Goal: Task Accomplishment & Management: Manage account settings

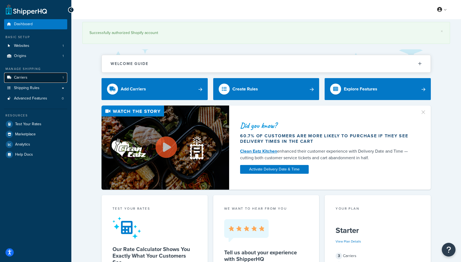
click at [18, 80] on span "Carriers" at bounding box center [20, 77] width 13 height 5
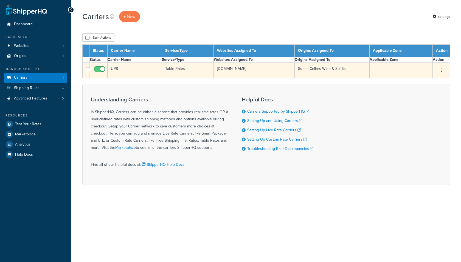
click at [144, 75] on td "UPS" at bounding box center [135, 71] width 54 height 16
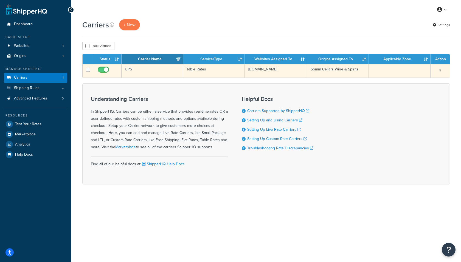
click at [146, 70] on td "UPS" at bounding box center [152, 70] width 61 height 13
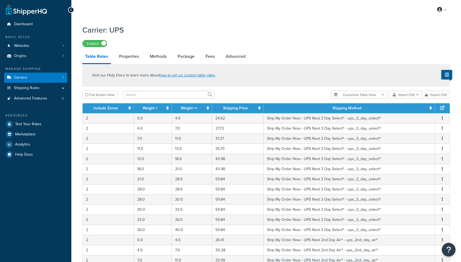
select select "25"
click at [404, 96] on button "Import CSV" at bounding box center [406, 95] width 32 height 8
click at [407, 99] on div "Customize Table View Show all columns Show selected columns Import CSV Import a…" at bounding box center [390, 95] width 119 height 8
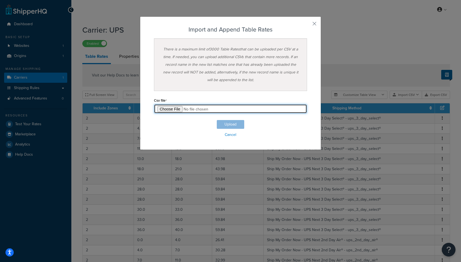
click at [189, 111] on input "file" at bounding box center [230, 108] width 153 height 9
type input "C:\fakepath\UPS_Next_Day_Air_FROM_GRID_in_FORMAT.csv"
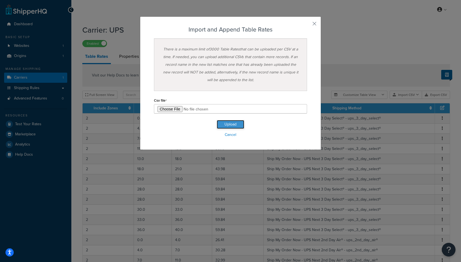
click at [230, 126] on button "Upload" at bounding box center [230, 124] width 27 height 9
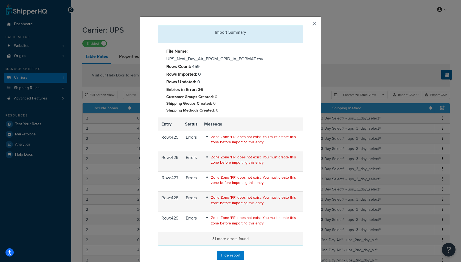
scroll to position [18, 0]
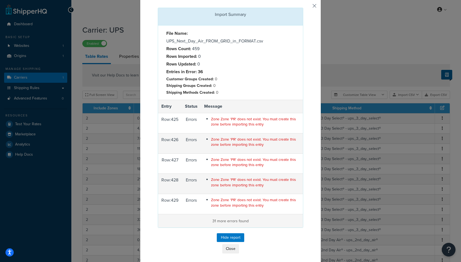
click at [303, 8] on button "button" at bounding box center [302, 8] width 1 height 1
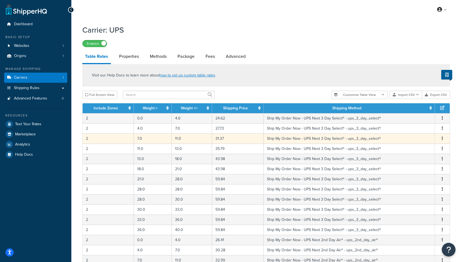
scroll to position [179, 0]
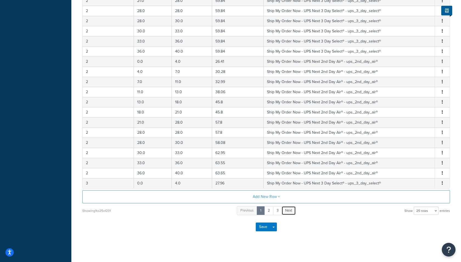
click at [287, 208] on span "Next" at bounding box center [288, 210] width 7 height 5
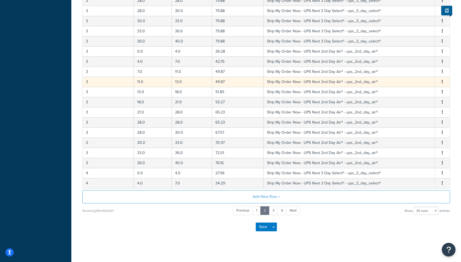
scroll to position [0, 0]
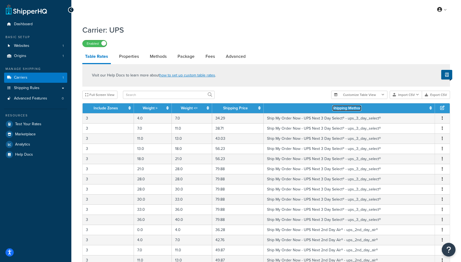
click at [341, 108] on link "Shipping Method" at bounding box center [346, 108] width 29 height 6
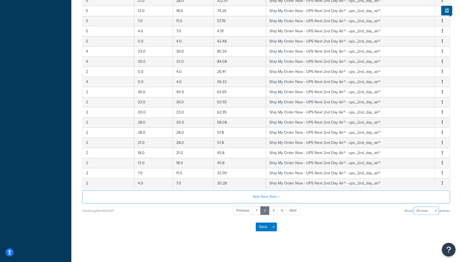
click at [430, 209] on select "10 rows 15 rows 25 rows 50 rows 100 rows 1000 rows" at bounding box center [426, 211] width 25 height 8
select select "1000"
click at [415, 207] on select "10 rows 15 rows 25 rows 50 rows 100 rows 1000 rows" at bounding box center [426, 211] width 25 height 8
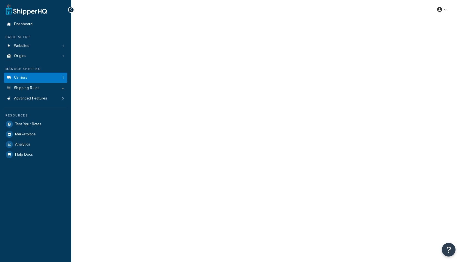
select select "25"
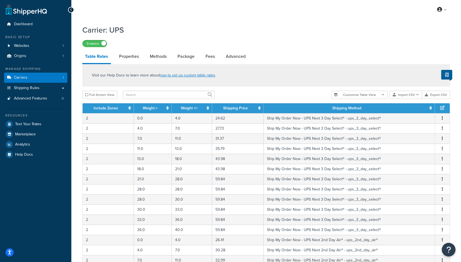
click at [368, 110] on th "Shipping Method" at bounding box center [349, 109] width 171 height 10
click at [431, 109] on icon at bounding box center [431, 108] width 2 height 4
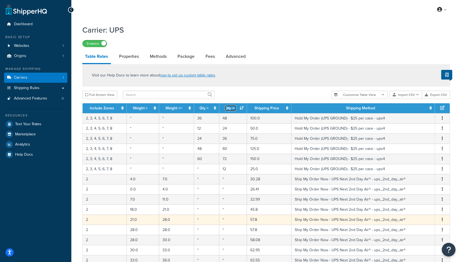
scroll to position [179, 0]
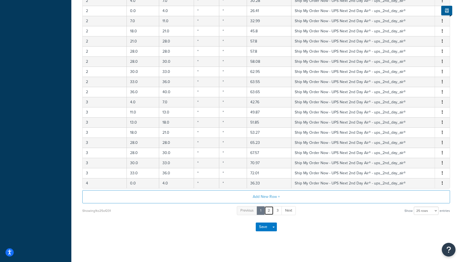
click at [273, 210] on link "2" at bounding box center [268, 210] width 9 height 9
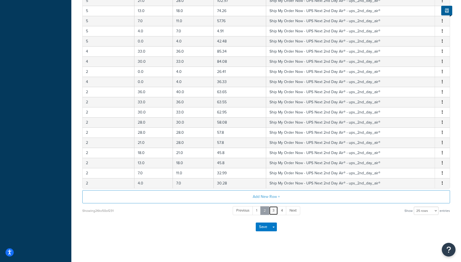
click at [273, 210] on link "3" at bounding box center [273, 210] width 9 height 9
click at [278, 207] on link "4" at bounding box center [277, 210] width 9 height 9
click at [278, 207] on link "5" at bounding box center [277, 210] width 9 height 9
click at [281, 208] on link "6" at bounding box center [277, 210] width 9 height 9
click at [279, 208] on link "7" at bounding box center [278, 210] width 9 height 9
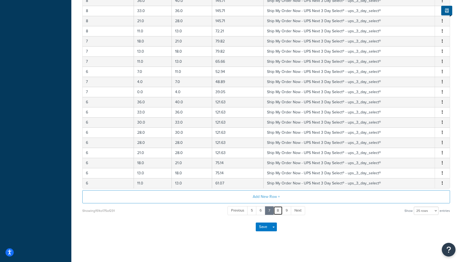
click at [279, 208] on link "8" at bounding box center [277, 210] width 9 height 9
click at [279, 208] on link "9" at bounding box center [277, 210] width 9 height 9
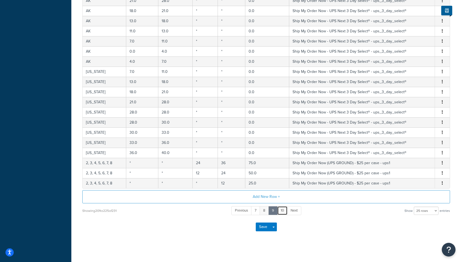
click at [279, 208] on link "10" at bounding box center [282, 210] width 10 height 9
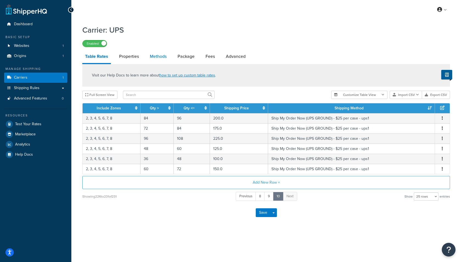
click at [156, 61] on link "Methods" at bounding box center [158, 56] width 22 height 13
select select "25"
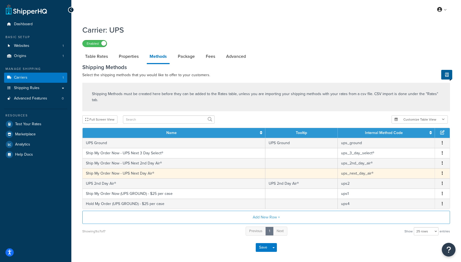
click at [360, 169] on td "ups_next_day_air®" at bounding box center [386, 174] width 97 height 10
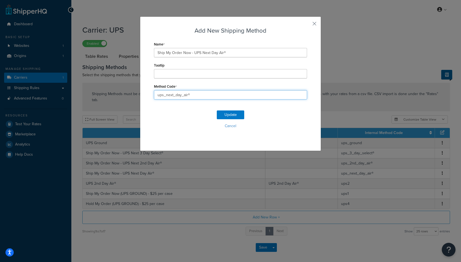
click at [167, 93] on input "ups_next_day_air®" at bounding box center [230, 94] width 153 height 9
click at [307, 25] on button "button" at bounding box center [306, 25] width 1 height 1
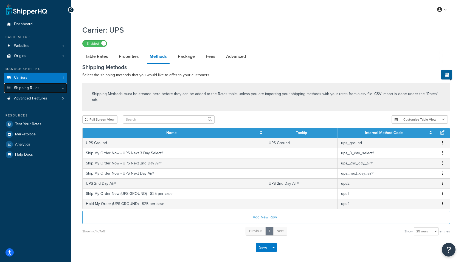
click at [37, 88] on span "Shipping Rules" at bounding box center [27, 88] width 26 height 5
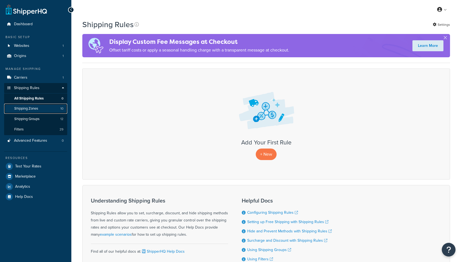
click at [32, 107] on span "Shipping Zones" at bounding box center [26, 109] width 24 height 5
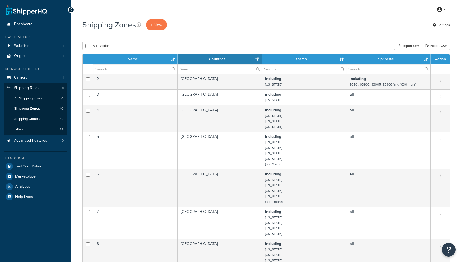
select select "15"
click at [23, 79] on span "Carriers" at bounding box center [20, 77] width 13 height 5
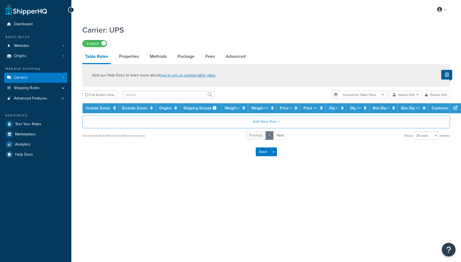
select select "25"
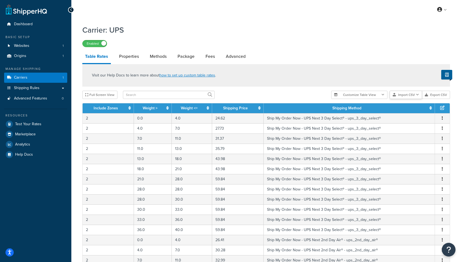
click at [418, 97] on icon "button" at bounding box center [417, 94] width 3 height 3
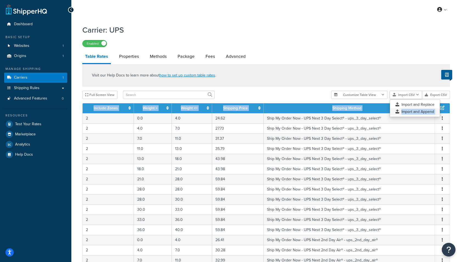
click at [398, 113] on div "Visit our Help Docs to learn more about how to set up custom table rates . Full…" at bounding box center [266, 229] width 376 height 331
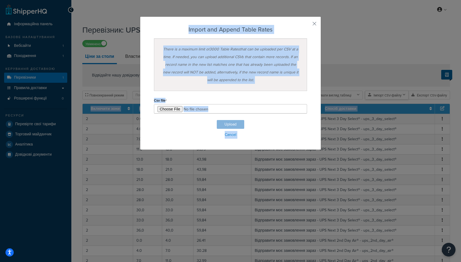
click at [396, 100] on div "Налаштувати вигляд таблиці Показати всі стовпці Показати вибрані стовпці Імпорт…" at bounding box center [373, 95] width 155 height 9
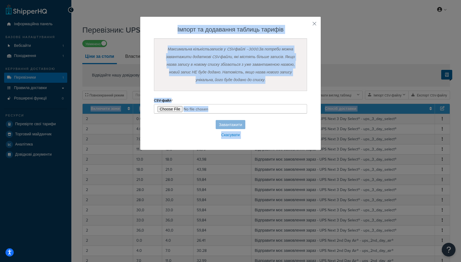
click at [231, 124] on div "Завантажити Скасувати" at bounding box center [230, 129] width 153 height 19
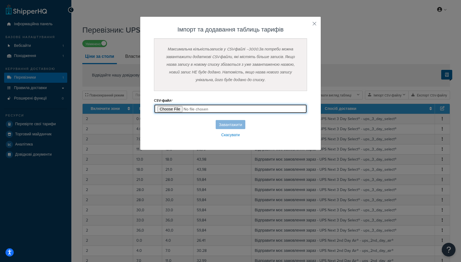
click at [186, 109] on input "file" at bounding box center [230, 108] width 153 height 9
type input "C:\fakepath\UPS_Next_Day_Air_CLEAN.csv"
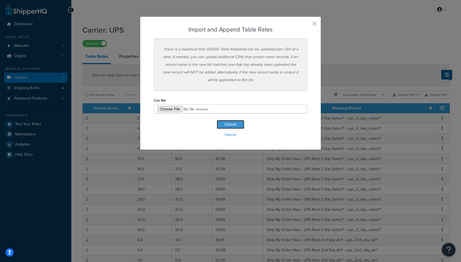
click at [230, 123] on button "Upload" at bounding box center [230, 124] width 27 height 9
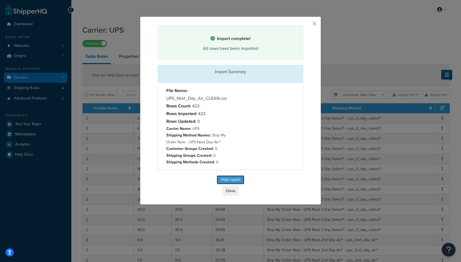
click at [229, 181] on button "Hide report" at bounding box center [230, 180] width 27 height 9
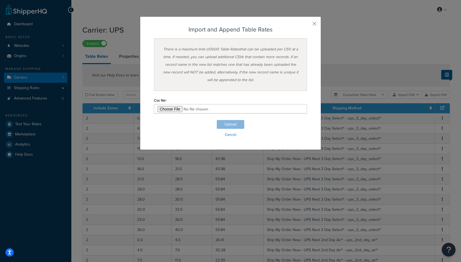
click at [316, 20] on div "Import and Append Table Rates There is a maximum limit of 3000 Table Rates that…" at bounding box center [230, 83] width 181 height 134
click at [307, 25] on button "button" at bounding box center [306, 25] width 1 height 1
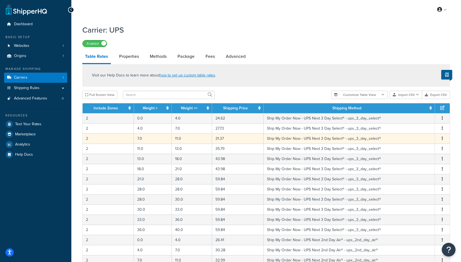
scroll to position [179, 0]
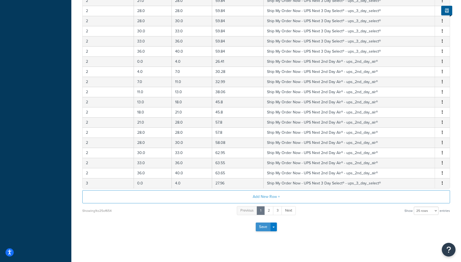
click at [262, 225] on button "Save" at bounding box center [263, 227] width 15 height 9
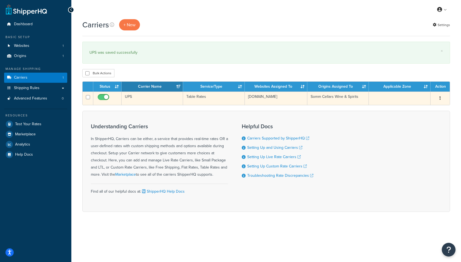
click at [209, 100] on td "Table Rates" at bounding box center [213, 98] width 61 height 13
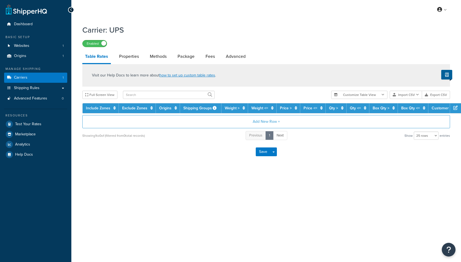
select select "25"
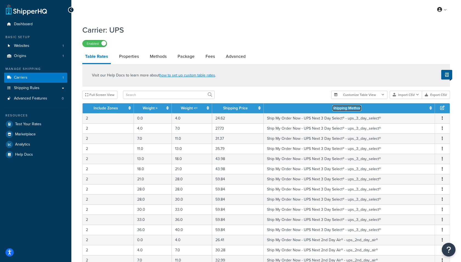
click at [333, 109] on link "Shipping Method" at bounding box center [346, 108] width 29 height 6
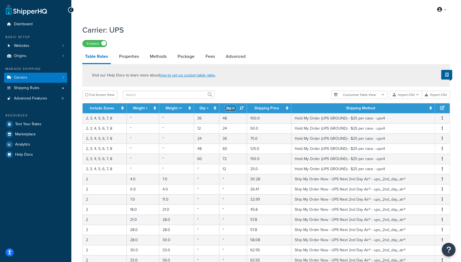
scroll to position [179, 0]
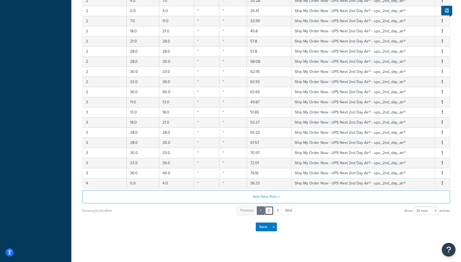
click at [271, 208] on link "2" at bounding box center [268, 210] width 9 height 9
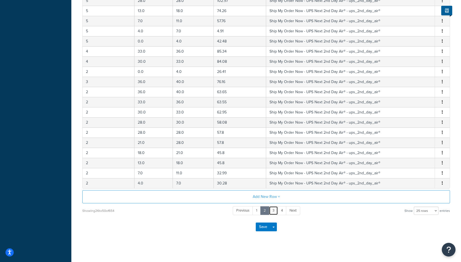
click at [271, 208] on link "3" at bounding box center [273, 210] width 9 height 9
click at [272, 208] on link "3" at bounding box center [269, 210] width 9 height 9
click at [276, 208] on link "4" at bounding box center [277, 210] width 9 height 9
click at [277, 208] on link "5" at bounding box center [277, 210] width 9 height 9
click at [277, 208] on link "6" at bounding box center [277, 210] width 9 height 9
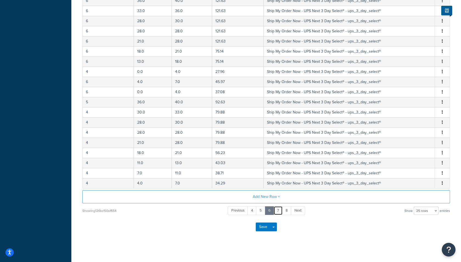
click at [278, 208] on link "7" at bounding box center [278, 210] width 9 height 9
click at [278, 208] on link "8" at bounding box center [277, 210] width 9 height 9
click at [278, 208] on link "9" at bounding box center [277, 210] width 9 height 9
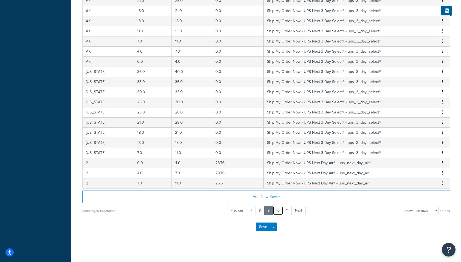
click at [279, 207] on link "10" at bounding box center [278, 210] width 10 height 9
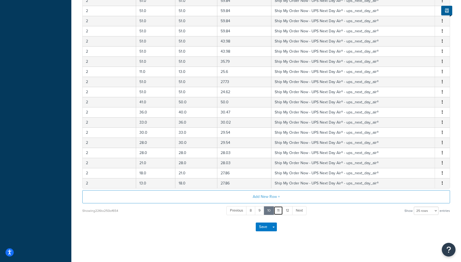
click at [279, 208] on link "11" at bounding box center [278, 210] width 9 height 9
click at [279, 208] on link "12" at bounding box center [278, 210] width 10 height 9
click at [279, 208] on link "13" at bounding box center [279, 210] width 10 height 9
click at [279, 208] on link "14" at bounding box center [279, 210] width 10 height 9
click at [279, 208] on link "15" at bounding box center [279, 210] width 10 height 9
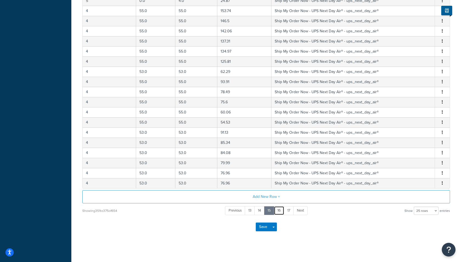
click at [279, 208] on link "16" at bounding box center [279, 210] width 10 height 9
click at [279, 208] on link "17" at bounding box center [279, 210] width 10 height 9
click at [279, 208] on link "18" at bounding box center [279, 210] width 10 height 9
click at [279, 208] on link "19" at bounding box center [278, 210] width 10 height 9
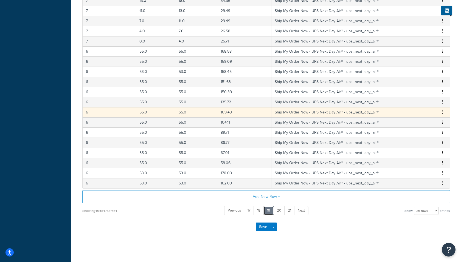
scroll to position [0, 0]
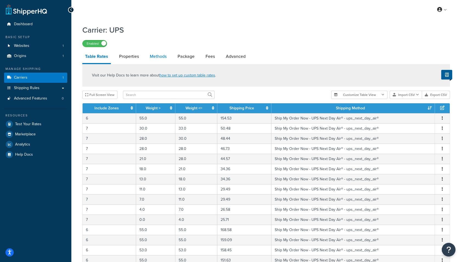
click at [158, 57] on link "Methods" at bounding box center [158, 56] width 22 height 13
select select "25"
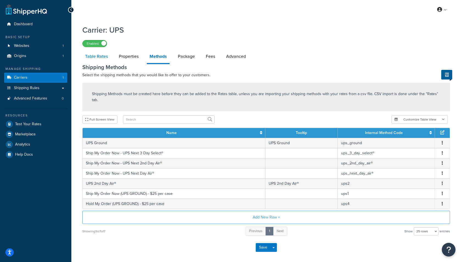
click at [102, 55] on link "Table Rates" at bounding box center [96, 56] width 28 height 13
select select "25"
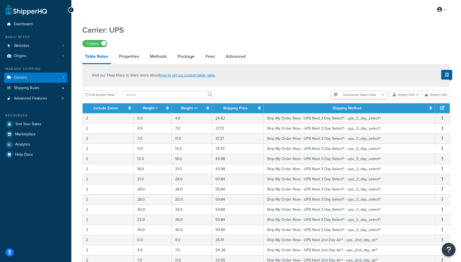
scroll to position [179, 0]
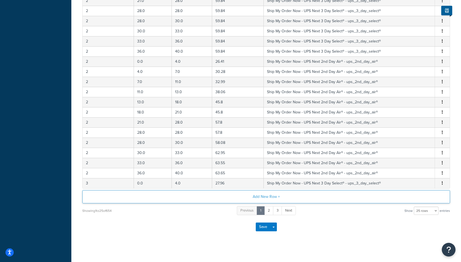
click at [257, 195] on button "Add New Row +" at bounding box center [266, 197] width 368 height 13
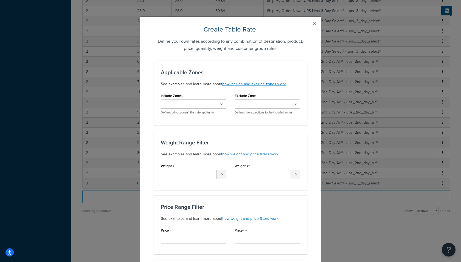
click at [177, 104] on input "Include Zones" at bounding box center [187, 105] width 49 height 6
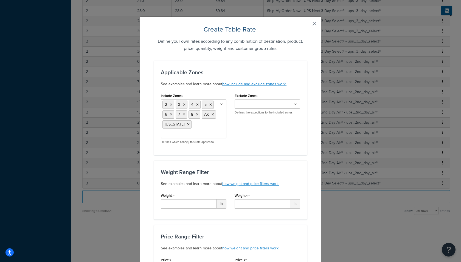
click at [255, 122] on div "Include Zones 2 3 4 5 6 7 8 AK HAWAII US POBox Defines which zone(s) this rate …" at bounding box center [231, 120] width 148 height 57
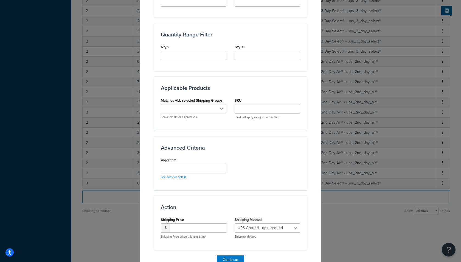
scroll to position [292, 0]
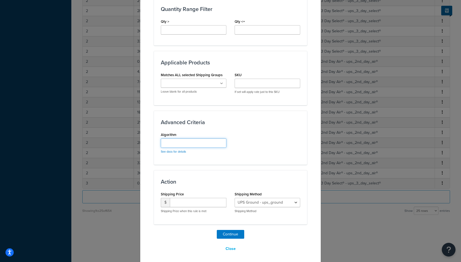
click at [192, 142] on input "Algorithm" at bounding box center [194, 143] width 66 height 9
click at [237, 148] on div "Algorithm See docs for details" at bounding box center [231, 144] width 148 height 27
click at [241, 200] on select "UPS Ground - ups_ground Ship My Order Now - UPS Next 3 Day Select® - ups_3_day_…" at bounding box center [268, 202] width 66 height 9
click at [229, 247] on button "Close" at bounding box center [230, 249] width 17 height 9
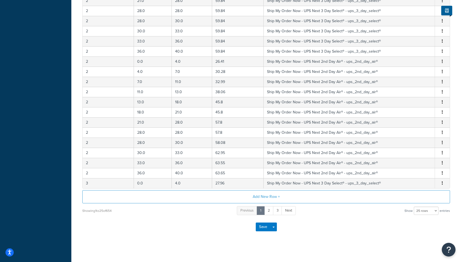
scroll to position [0, 0]
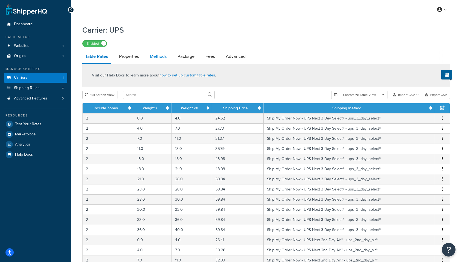
click at [159, 60] on link "Methods" at bounding box center [158, 56] width 22 height 13
select select "25"
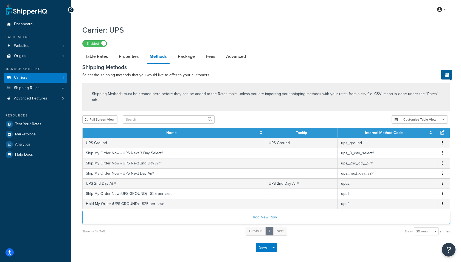
click at [254, 212] on button "Add New Row +" at bounding box center [266, 217] width 368 height 13
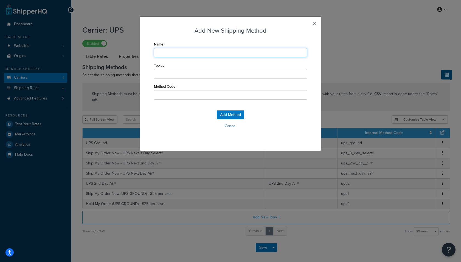
click at [219, 55] on input "Name" at bounding box center [230, 52] width 153 height 9
paste input "Transfer Inventory to Somm Cellars NY"
type input "Transfer Inventory to Somm Cellars NY"
type input "Transfer_Inventory_to_Somm_Cellars_NY"
type input "Transfer Inventory to Somm Cellars NY"
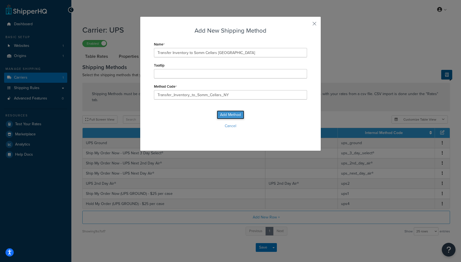
click at [234, 118] on button "Add Method" at bounding box center [230, 115] width 27 height 9
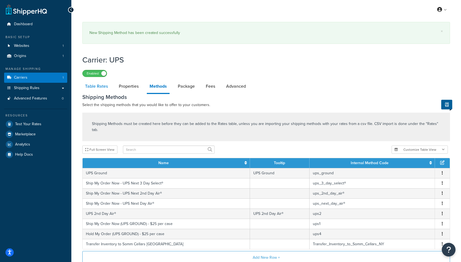
click at [102, 84] on link "Table Rates" at bounding box center [96, 86] width 28 height 13
select select "25"
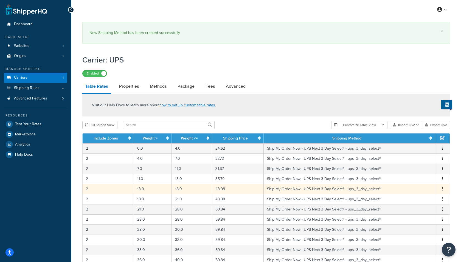
scroll to position [209, 0]
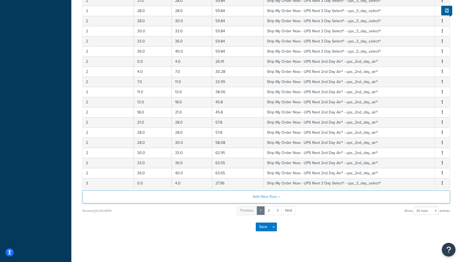
click at [260, 197] on button "Add New Row +" at bounding box center [266, 197] width 368 height 13
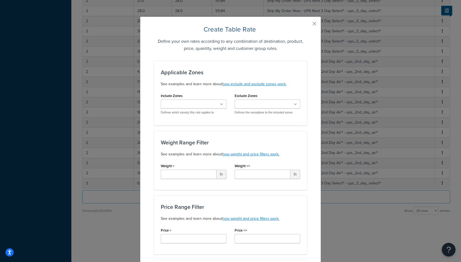
click at [194, 105] on input "Include Zones" at bounding box center [187, 105] width 49 height 6
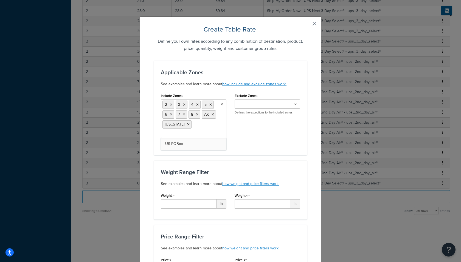
click at [249, 142] on div "Include Zones 2 3 4 5 6 7 8 AK HAWAII US POBox Defines which zone(s) this rate …" at bounding box center [231, 120] width 148 height 57
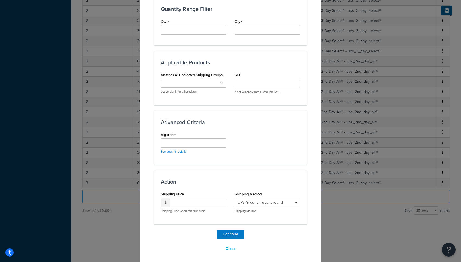
scroll to position [179, 0]
click at [239, 199] on select "UPS Ground - ups_ground Ship My Order Now - UPS Next 3 Day Select® - ups_3_day_…" at bounding box center [268, 202] width 66 height 9
click at [259, 201] on select "UPS Ground - ups_ground Ship My Order Now - UPS Next 3 Day Select® - ups_3_day_…" at bounding box center [268, 202] width 66 height 9
select select "184059"
click at [235, 198] on select "UPS Ground - ups_ground Ship My Order Now - UPS Next 3 Day Select® - ups_3_day_…" at bounding box center [268, 202] width 66 height 9
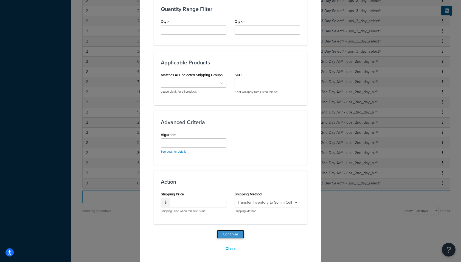
click at [237, 233] on button "Continue" at bounding box center [230, 234] width 27 height 9
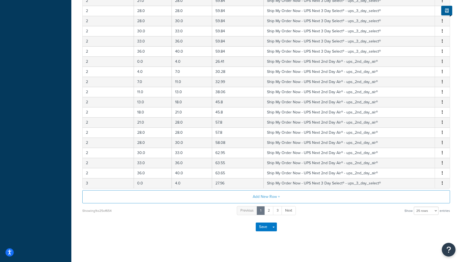
scroll to position [0, 0]
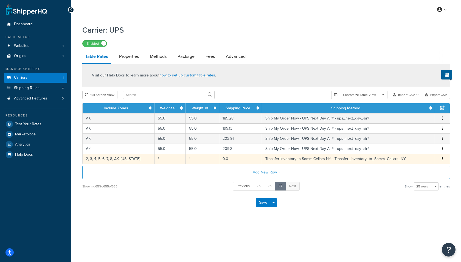
click at [197, 161] on td "*" at bounding box center [202, 159] width 33 height 10
select select "184059"
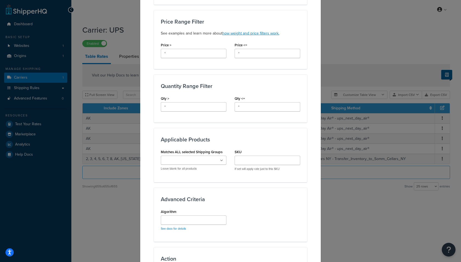
scroll to position [209, 0]
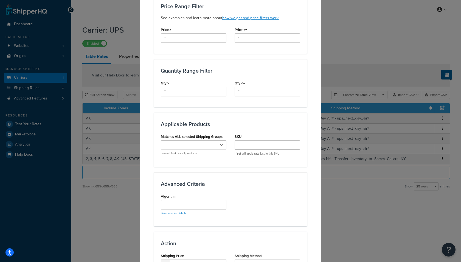
click at [209, 144] on ul at bounding box center [194, 145] width 66 height 9
click at [249, 160] on div "Applicable Products Matches ALL selected Shipping Groups Large Medium Small 750…" at bounding box center [230, 140] width 153 height 54
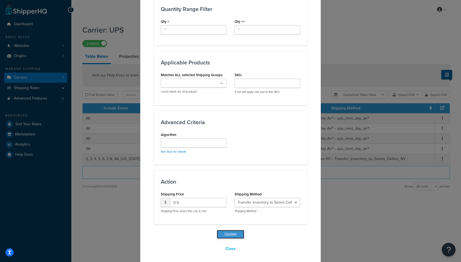
click at [225, 234] on button "Update" at bounding box center [230, 234] width 27 height 9
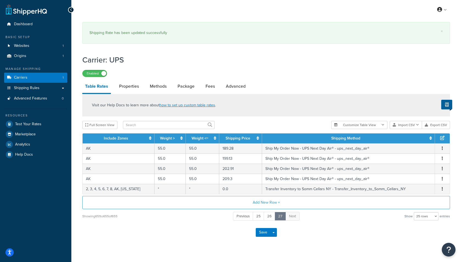
scroll to position [3, 0]
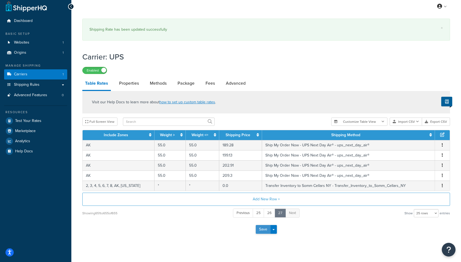
click at [259, 231] on button "Save" at bounding box center [263, 229] width 15 height 9
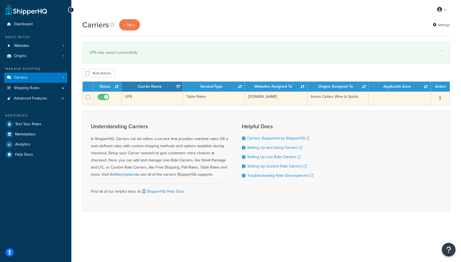
click at [163, 102] on td "UPS" at bounding box center [152, 98] width 61 height 13
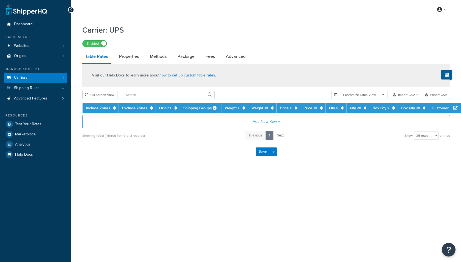
select select "25"
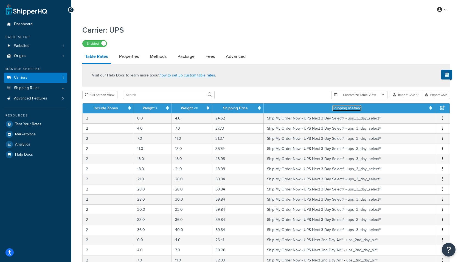
click at [356, 108] on link "Shipping Method" at bounding box center [346, 108] width 29 height 6
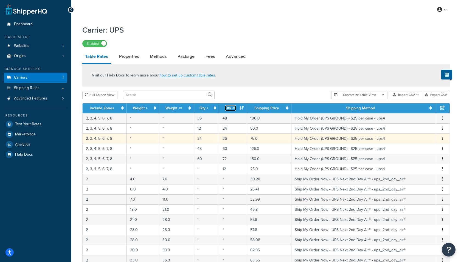
scroll to position [179, 0]
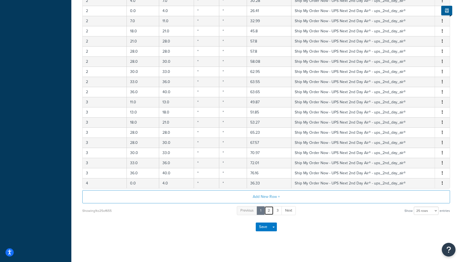
click at [271, 208] on link "2" at bounding box center [268, 210] width 9 height 9
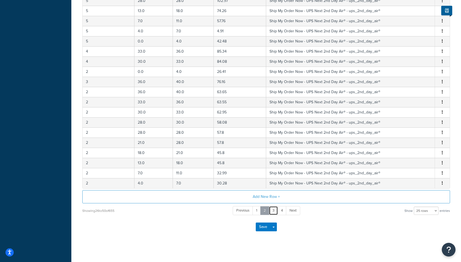
click at [271, 208] on link "3" at bounding box center [273, 210] width 9 height 9
drag, startPoint x: 271, startPoint y: 208, endPoint x: 278, endPoint y: 208, distance: 6.6
click at [278, 208] on ul "Previous 1 2 3 4 5 Next" at bounding box center [266, 210] width 76 height 9
click at [278, 208] on link "4" at bounding box center [277, 210] width 9 height 9
click at [279, 208] on link "5" at bounding box center [277, 210] width 9 height 9
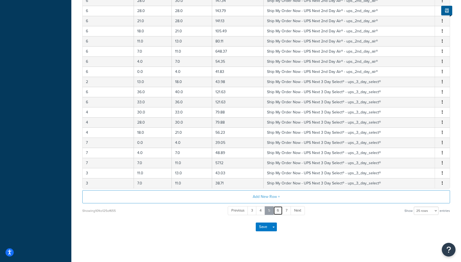
click at [279, 208] on link "6" at bounding box center [277, 210] width 9 height 9
click at [279, 208] on link "7" at bounding box center [278, 210] width 9 height 9
click at [279, 208] on link "8" at bounding box center [277, 210] width 9 height 9
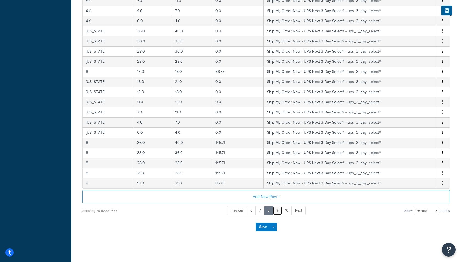
click at [279, 208] on link "9" at bounding box center [277, 210] width 9 height 9
click at [279, 208] on link "10" at bounding box center [278, 210] width 10 height 9
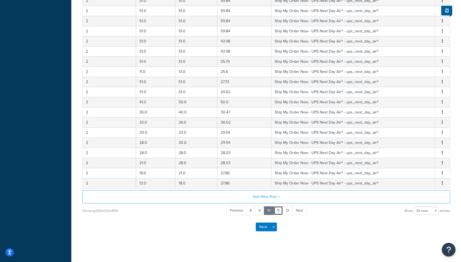
click at [279, 208] on link "11" at bounding box center [278, 210] width 9 height 9
click at [279, 208] on link "12" at bounding box center [278, 210] width 10 height 9
click at [279, 208] on link "13" at bounding box center [279, 210] width 10 height 9
click at [284, 208] on link "14" at bounding box center [289, 210] width 10 height 9
click at [279, 208] on ul "Previous 11 12 13 14 15 Next" at bounding box center [267, 210] width 82 height 9
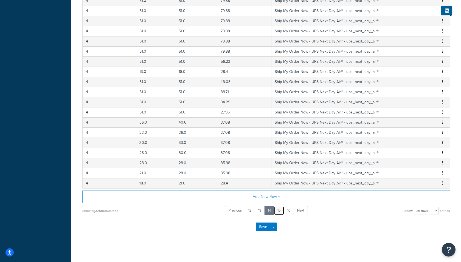
click at [279, 208] on link "15" at bounding box center [279, 210] width 10 height 9
click at [279, 208] on link "16" at bounding box center [279, 210] width 10 height 9
click at [279, 208] on ul "Previous 14 15 16 17 18 Next" at bounding box center [266, 210] width 83 height 9
click at [279, 208] on link "17" at bounding box center [279, 210] width 10 height 9
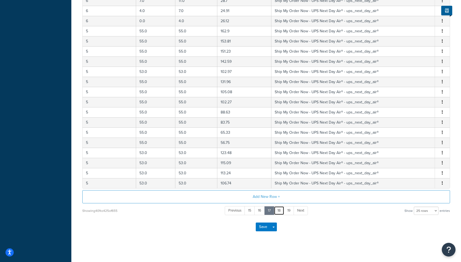
click at [279, 208] on link "18" at bounding box center [279, 210] width 10 height 9
click at [280, 208] on link "19" at bounding box center [278, 210] width 10 height 9
click at [278, 210] on link "20" at bounding box center [279, 210] width 12 height 9
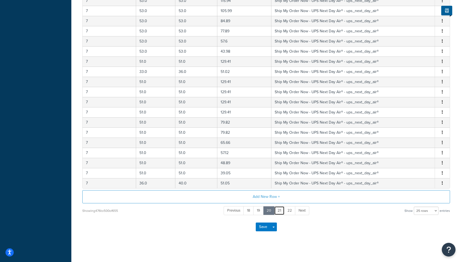
click at [280, 208] on link "21" at bounding box center [279, 210] width 10 height 9
click at [280, 208] on link "22" at bounding box center [280, 210] width 12 height 9
click at [278, 208] on link "23" at bounding box center [280, 210] width 11 height 9
click at [278, 208] on link "24" at bounding box center [279, 210] width 11 height 9
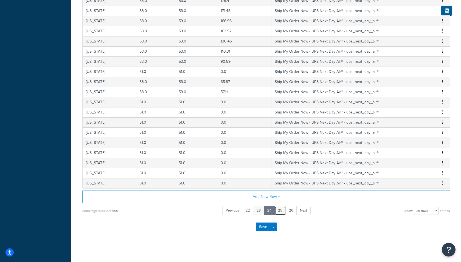
click at [278, 208] on link "25" at bounding box center [281, 210] width 12 height 9
click at [279, 208] on link "26" at bounding box center [281, 210] width 12 height 9
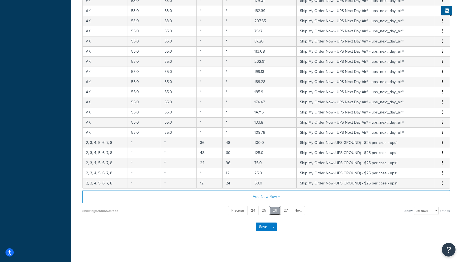
click at [279, 208] on link "26" at bounding box center [275, 210] width 12 height 9
click at [284, 210] on link "27" at bounding box center [285, 210] width 11 height 9
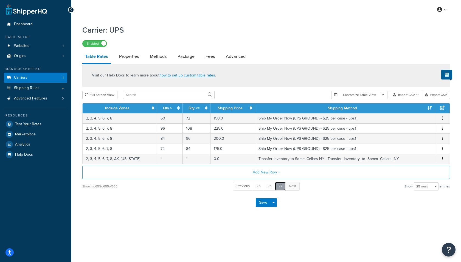
scroll to position [0, 0]
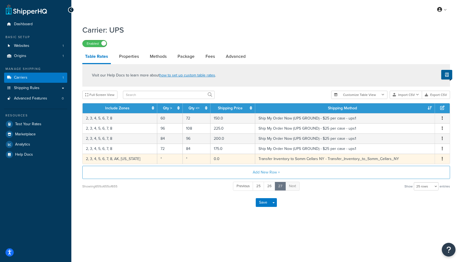
click at [439, 158] on span "Edit Duplicate Delete" at bounding box center [442, 159] width 8 height 6
click at [440, 158] on span "Edit Duplicate Delete" at bounding box center [442, 159] width 8 height 6
click at [443, 158] on icon "button" at bounding box center [442, 159] width 1 height 4
click at [427, 169] on div "Delete" at bounding box center [414, 170] width 39 height 11
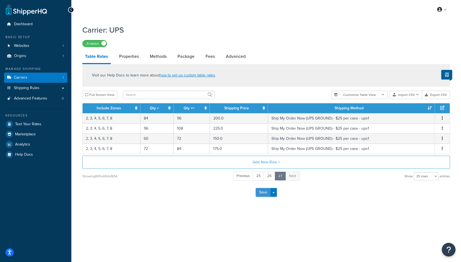
click at [260, 196] on button "Save" at bounding box center [263, 192] width 15 height 9
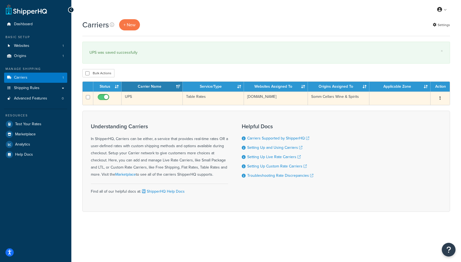
click at [303, 99] on td "somm-cellars-mp.myshopify.com" at bounding box center [276, 98] width 64 height 13
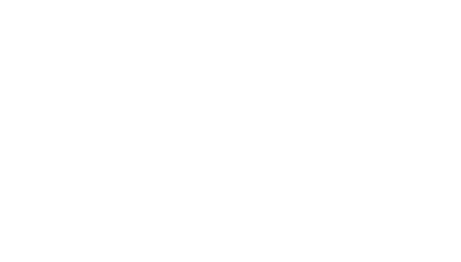
select select "25"
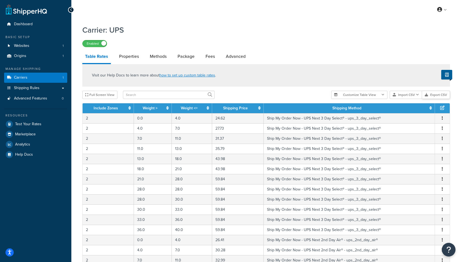
click at [434, 95] on button "Export CSV" at bounding box center [436, 95] width 28 height 8
click at [405, 96] on button "Import CSV" at bounding box center [406, 95] width 32 height 8
click at [410, 99] on div "Customize Table View Show all columns Show selected columns Import CSV Import a…" at bounding box center [390, 95] width 119 height 8
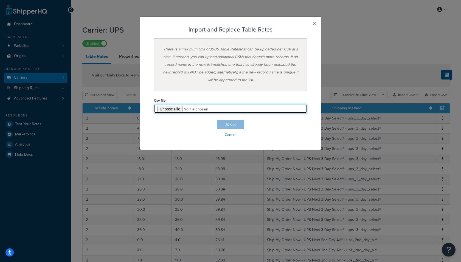
click at [178, 109] on input "file" at bounding box center [230, 108] width 153 height 9
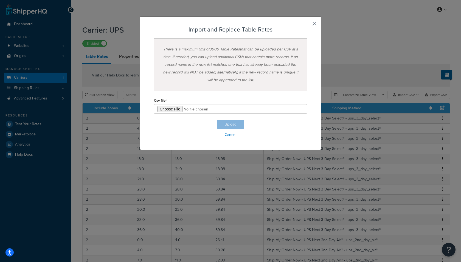
type input "C:\fakepath\Table Rate Export-2025-10-10 0727.csv"
click at [232, 122] on button "Upload" at bounding box center [230, 124] width 27 height 9
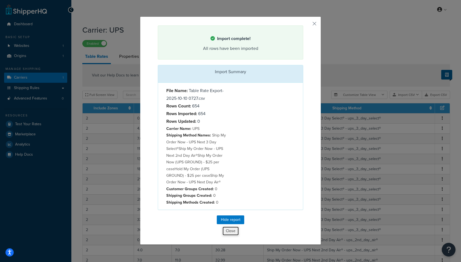
click at [230, 233] on button "Close" at bounding box center [230, 231] width 17 height 9
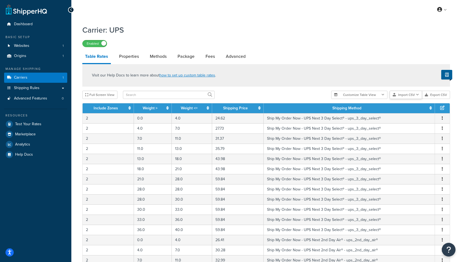
click at [415, 96] on button "Import CSV" at bounding box center [406, 95] width 32 height 8
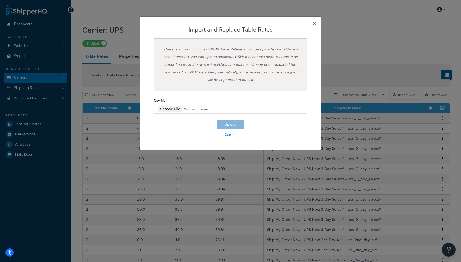
click at [413, 99] on div "Customize Table View Show all columns Show selected columns Import CSV Import a…" at bounding box center [390, 95] width 119 height 8
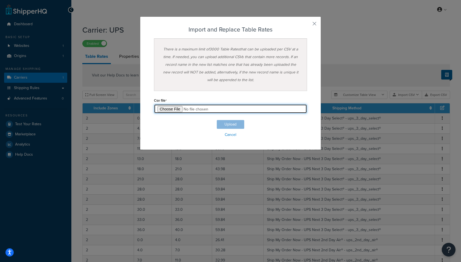
click at [169, 112] on input "file" at bounding box center [230, 108] width 153 height 9
type input "C:\fakepath\UPS_Next_Day_Air_UPDATED_FROM_XLSX.csv"
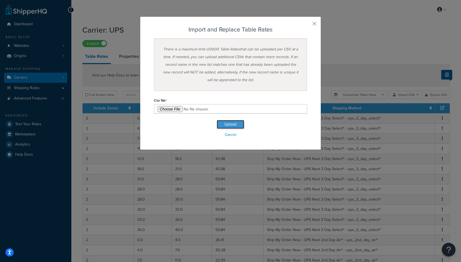
click at [229, 124] on button "Upload" at bounding box center [230, 124] width 27 height 9
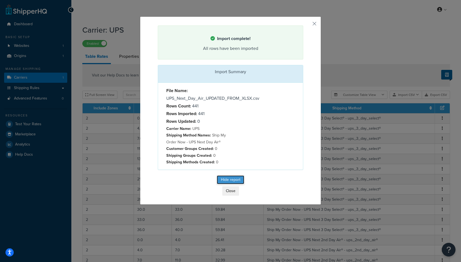
click at [229, 182] on button "Hide report" at bounding box center [230, 180] width 27 height 9
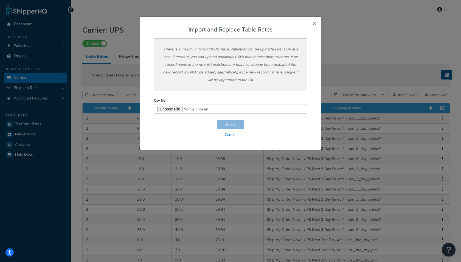
click at [316, 19] on div "Import and Replace Table Rates There is a maximum limit of 3000 Table Rates tha…" at bounding box center [230, 83] width 181 height 134
click at [307, 25] on button "button" at bounding box center [306, 25] width 1 height 1
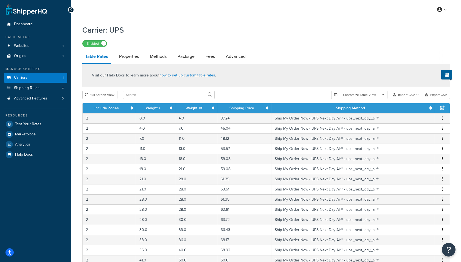
scroll to position [179, 0]
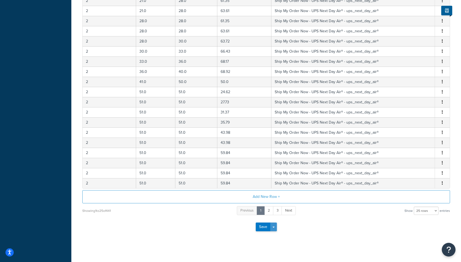
click at [274, 227] on span "button" at bounding box center [274, 227] width 2 height 1
click at [196, 226] on div "Save Save Dropdown Save and Edit" at bounding box center [266, 227] width 368 height 23
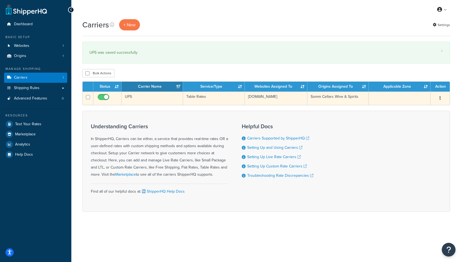
click at [137, 98] on td "UPS" at bounding box center [152, 98] width 61 height 13
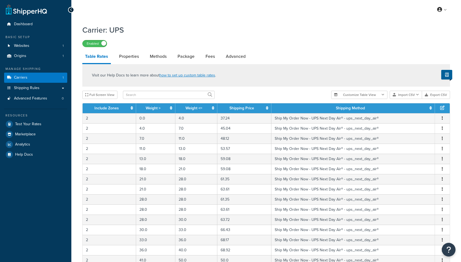
select select "25"
click at [361, 105] on th "Shipping Method" at bounding box center [354, 109] width 164 height 10
click at [357, 108] on link "Shipping Method" at bounding box center [350, 108] width 29 height 6
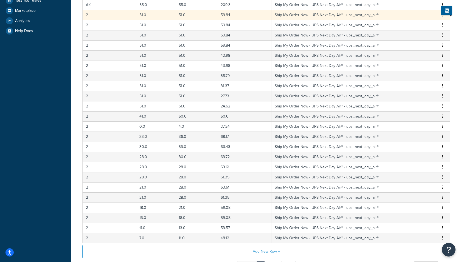
scroll to position [179, 0]
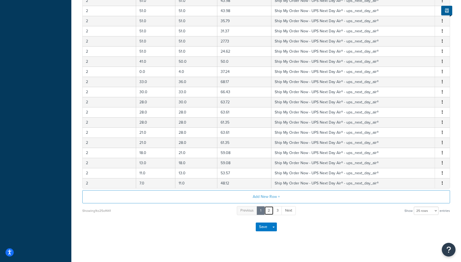
click at [268, 208] on link "2" at bounding box center [268, 210] width 9 height 9
click at [274, 207] on link "3" at bounding box center [273, 210] width 9 height 9
click at [276, 206] on link "4" at bounding box center [277, 210] width 9 height 9
click at [279, 208] on link "5" at bounding box center [277, 210] width 9 height 9
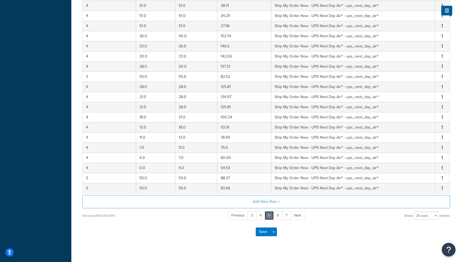
scroll to position [174, 0]
click at [278, 214] on link "6" at bounding box center [277, 215] width 9 height 9
click at [278, 214] on link "7" at bounding box center [278, 215] width 9 height 9
click at [278, 214] on link "8" at bounding box center [277, 215] width 9 height 9
click at [278, 214] on link "9" at bounding box center [277, 215] width 9 height 9
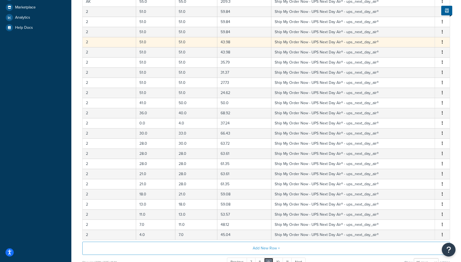
scroll to position [0, 0]
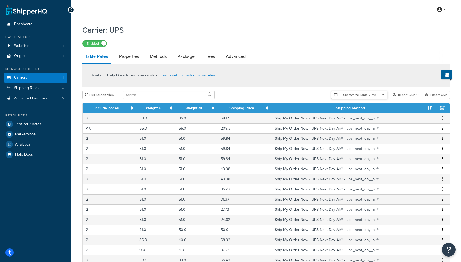
click at [360, 93] on button "Customize Table View" at bounding box center [359, 95] width 56 height 8
click at [361, 93] on button "Customize Table View" at bounding box center [359, 95] width 56 height 8
click at [419, 96] on icon "button" at bounding box center [417, 94] width 3 height 3
click at [267, 92] on div "Full Screen View" at bounding box center [204, 95] width 245 height 8
click at [457, 95] on div "Carrier: UPS Enabled Table Rates Properties Methods Package Fees Advanced Visit…" at bounding box center [266, 226] width 390 height 409
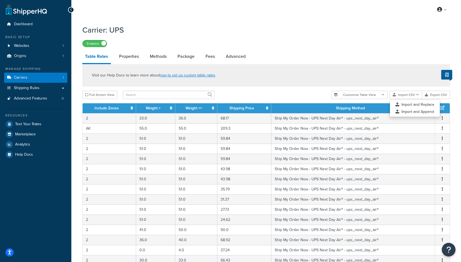
click at [449, 107] on th at bounding box center [442, 109] width 15 height 10
click at [442, 110] on icon at bounding box center [442, 108] width 4 height 4
click at [362, 104] on th "Shipping Method" at bounding box center [354, 109] width 164 height 10
click at [405, 98] on button "Import CSV" at bounding box center [406, 95] width 32 height 8
click at [444, 110] on icon at bounding box center [442, 108] width 4 height 4
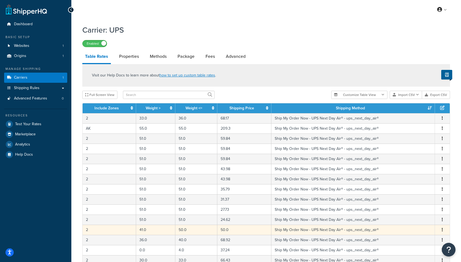
scroll to position [179, 0]
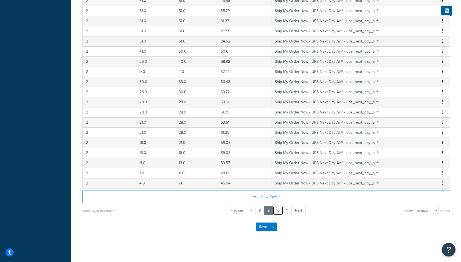
click at [278, 211] on link "10" at bounding box center [278, 210] width 10 height 9
click at [278, 209] on link "11" at bounding box center [278, 210] width 9 height 9
click at [279, 206] on link "12" at bounding box center [278, 210] width 10 height 9
click at [277, 208] on link "13" at bounding box center [279, 210] width 10 height 9
click at [281, 208] on link "14" at bounding box center [279, 210] width 10 height 9
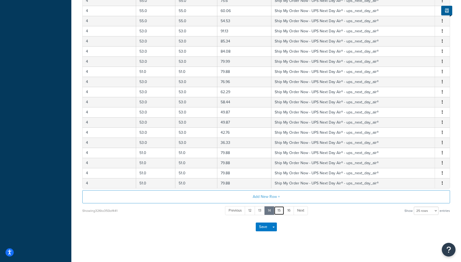
click at [279, 208] on link "15" at bounding box center [279, 210] width 10 height 9
click at [279, 208] on link "16" at bounding box center [279, 210] width 10 height 9
click at [279, 208] on link "17" at bounding box center [279, 210] width 10 height 9
click at [279, 208] on link "17" at bounding box center [274, 210] width 10 height 9
click at [284, 208] on link "18" at bounding box center [284, 210] width 10 height 9
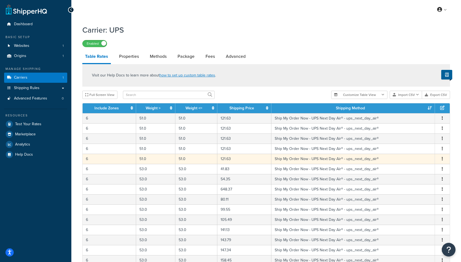
scroll to position [88, 0]
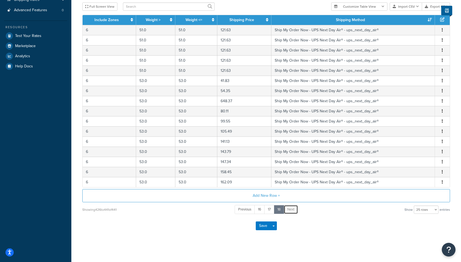
click at [285, 208] on link "Next" at bounding box center [291, 209] width 14 height 9
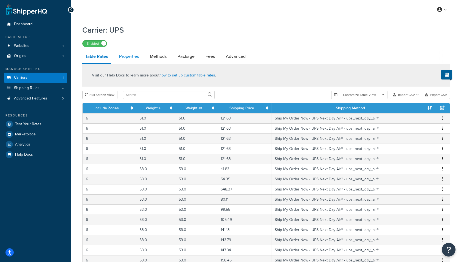
click at [124, 57] on link "Properties" at bounding box center [128, 56] width 25 height 13
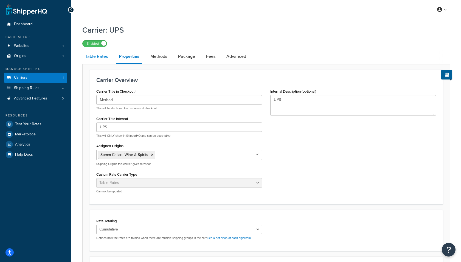
click at [95, 58] on link "Table Rates" at bounding box center [96, 56] width 28 height 13
select select "25"
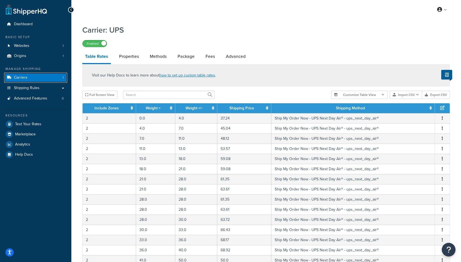
click at [35, 78] on link "Carriers 1" at bounding box center [35, 78] width 63 height 10
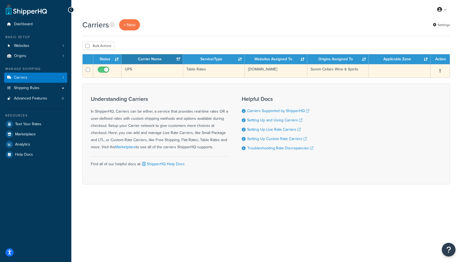
click at [159, 71] on td "UPS" at bounding box center [152, 70] width 61 height 13
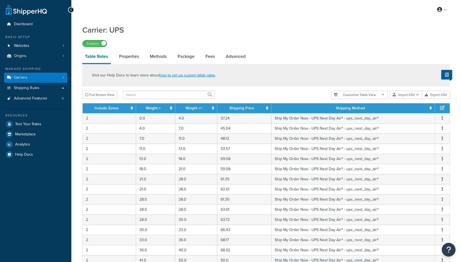
select select "25"
click at [365, 96] on button "Customize Table View" at bounding box center [359, 95] width 56 height 8
click at [272, 97] on div "Full Screen View" at bounding box center [204, 95] width 245 height 8
click at [130, 57] on link "Properties" at bounding box center [128, 56] width 25 height 13
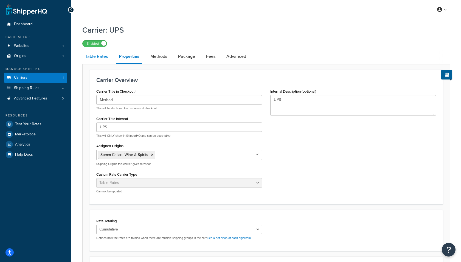
click at [101, 58] on link "Table Rates" at bounding box center [96, 56] width 28 height 13
select select "25"
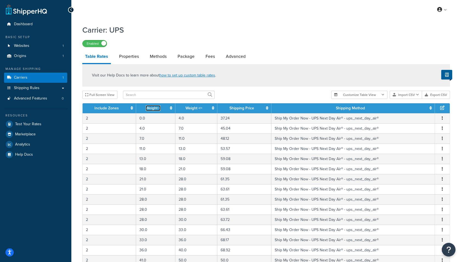
click at [155, 108] on link "Weight >" at bounding box center [153, 108] width 15 height 6
click at [412, 94] on button "Import CSV" at bounding box center [406, 95] width 32 height 8
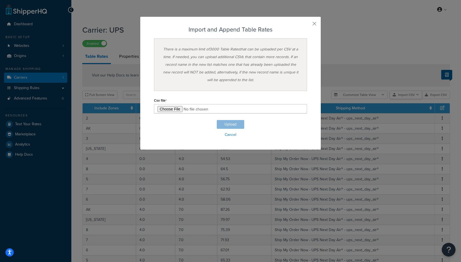
click at [412, 99] on div "Customize Table View Show all columns Show selected columns Import CSV Import a…" at bounding box center [390, 95] width 119 height 8
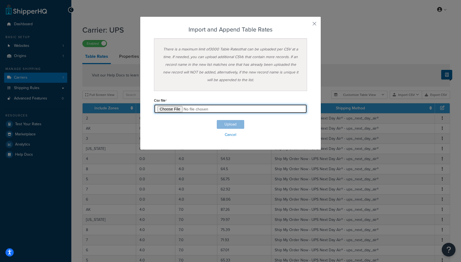
click at [172, 107] on input "file" at bounding box center [230, 108] width 153 height 9
type input "C:\fakepath\Table Rate Export-2025-10-10 0727.csv"
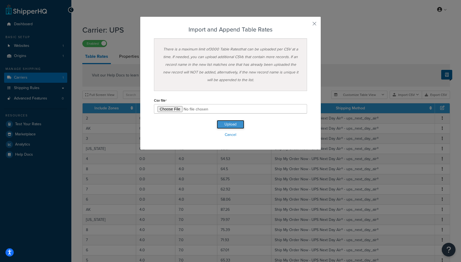
click at [228, 122] on button "Upload" at bounding box center [230, 124] width 27 height 9
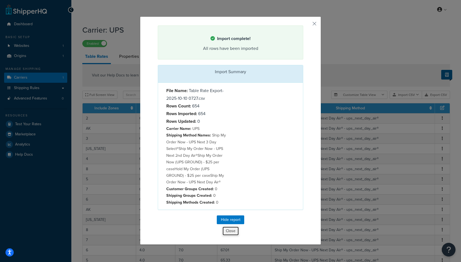
click at [234, 230] on button "Close" at bounding box center [230, 231] width 17 height 9
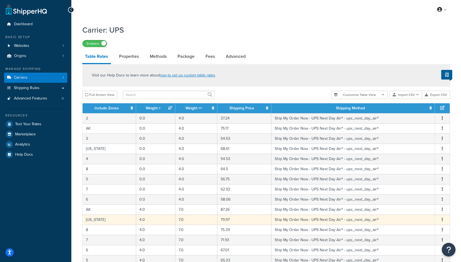
scroll to position [179, 0]
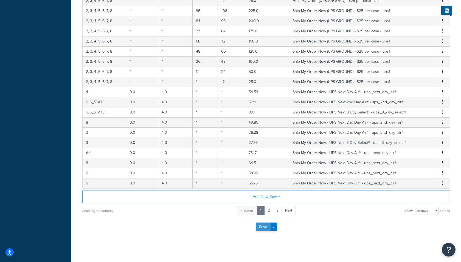
click at [263, 225] on button "Save" at bounding box center [263, 227] width 15 height 9
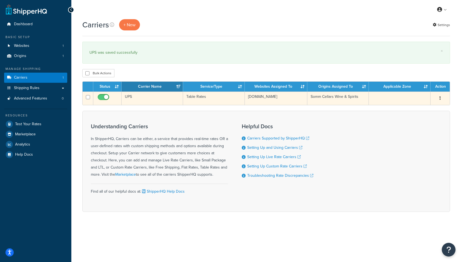
click at [150, 96] on td "UPS" at bounding box center [152, 98] width 61 height 13
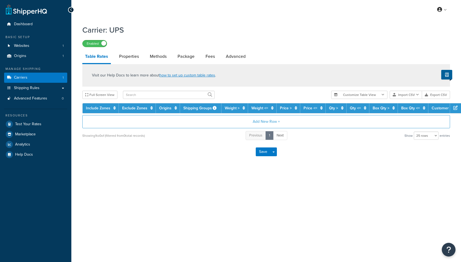
select select "25"
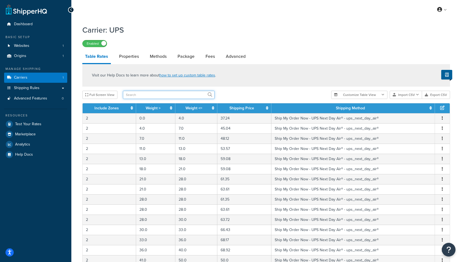
click at [141, 97] on input "text" at bounding box center [169, 95] width 92 height 8
click at [157, 109] on link "Weight >" at bounding box center [153, 108] width 15 height 6
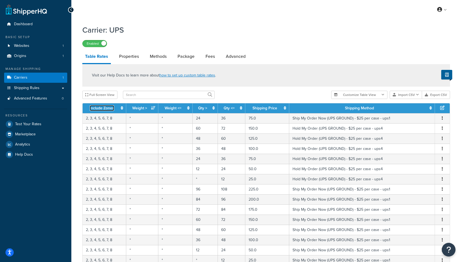
click at [108, 106] on link "Include Zones" at bounding box center [102, 108] width 24 height 6
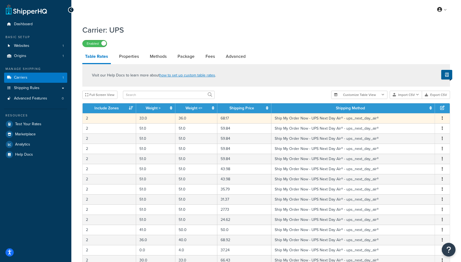
click at [149, 114] on td "33.0" at bounding box center [155, 118] width 39 height 10
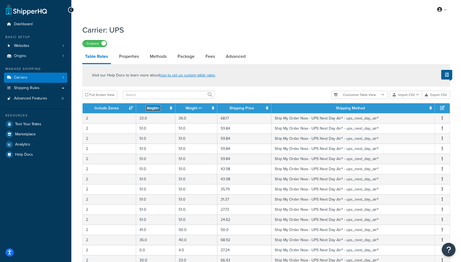
click at [150, 109] on link "Weight >" at bounding box center [153, 108] width 15 height 6
select select "183386"
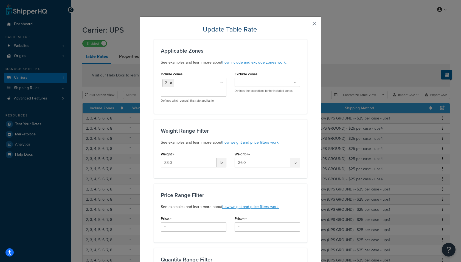
click at [319, 22] on div "Update Table Rate Applicable Zones See examples and learn more about how includ…" at bounding box center [230, 266] width 181 height 500
click at [307, 25] on button "button" at bounding box center [306, 25] width 1 height 1
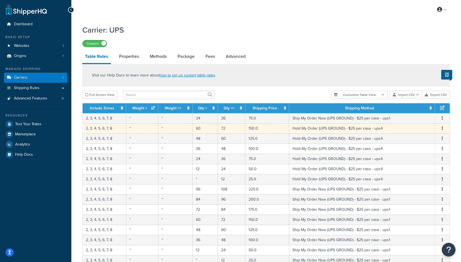
scroll to position [179, 0]
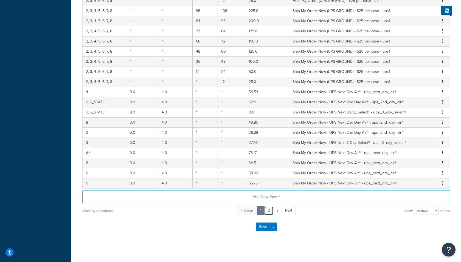
click at [269, 209] on link "2" at bounding box center [268, 210] width 9 height 9
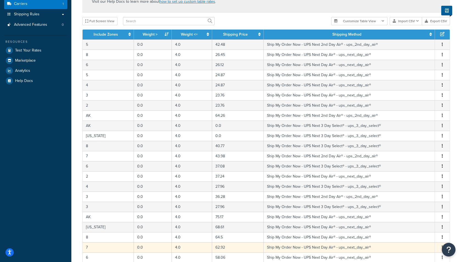
scroll to position [72, 0]
